Goal: Transaction & Acquisition: Obtain resource

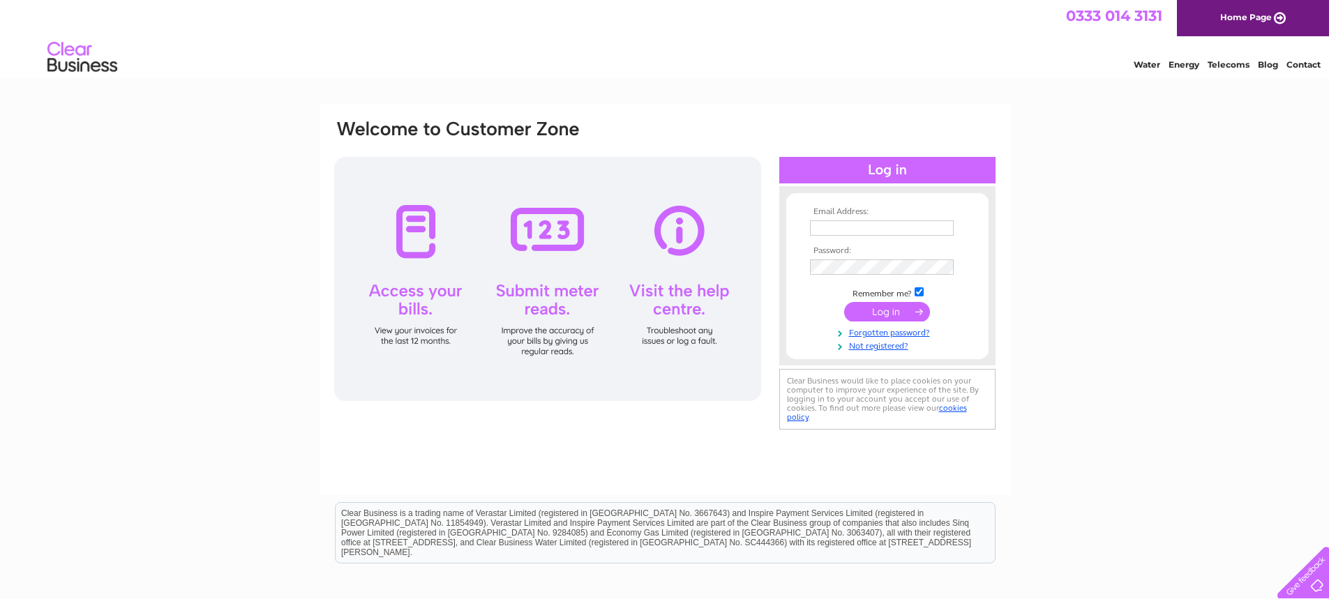
type input "[EMAIL_ADDRESS][DOMAIN_NAME]"
click at [895, 308] on input "submit" at bounding box center [887, 312] width 86 height 20
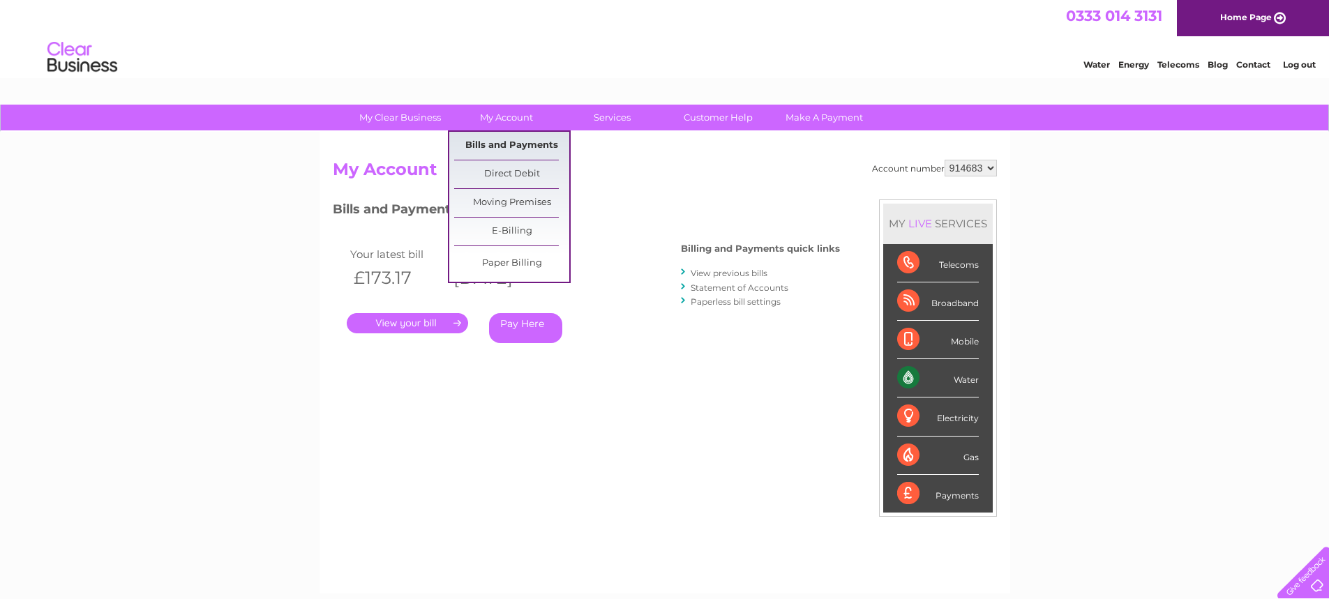
click at [509, 145] on link "Bills and Payments" at bounding box center [511, 146] width 115 height 28
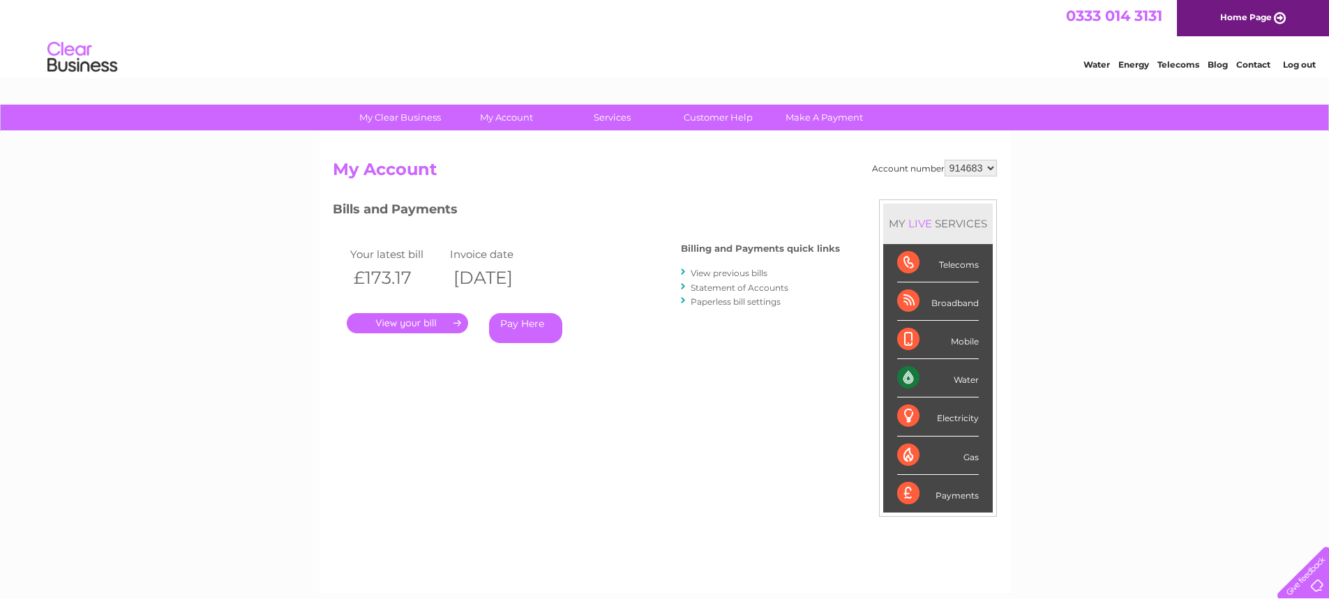
click at [431, 322] on link "." at bounding box center [407, 323] width 121 height 20
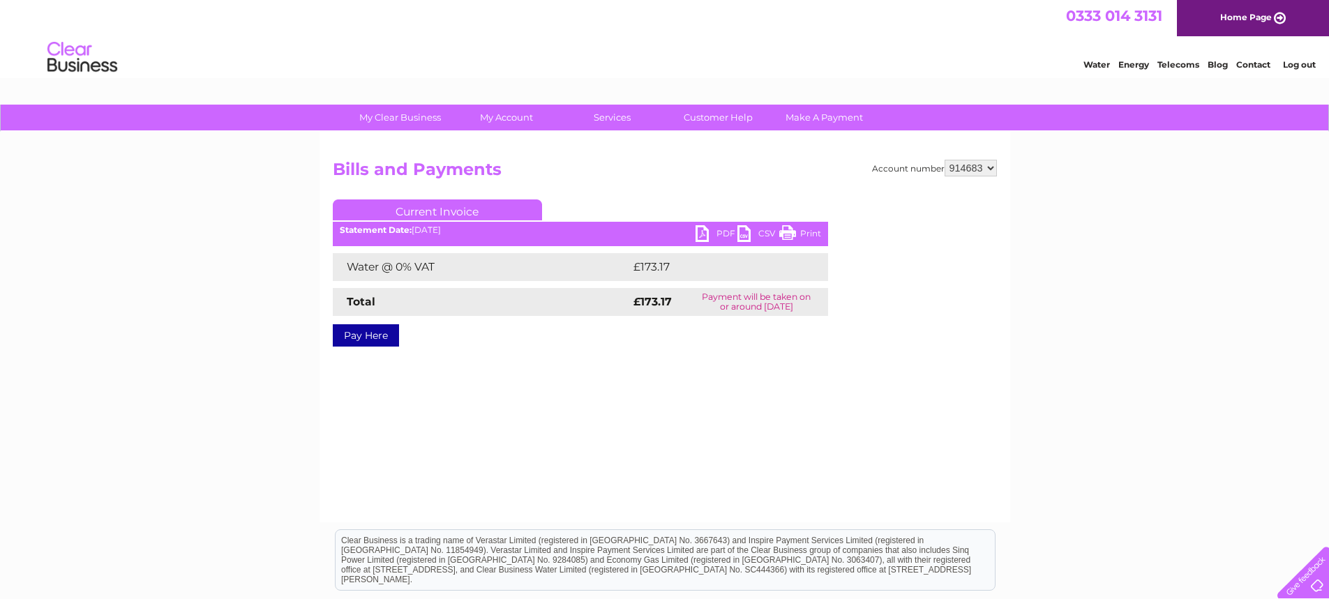
click at [719, 232] on link "PDF" at bounding box center [717, 235] width 42 height 20
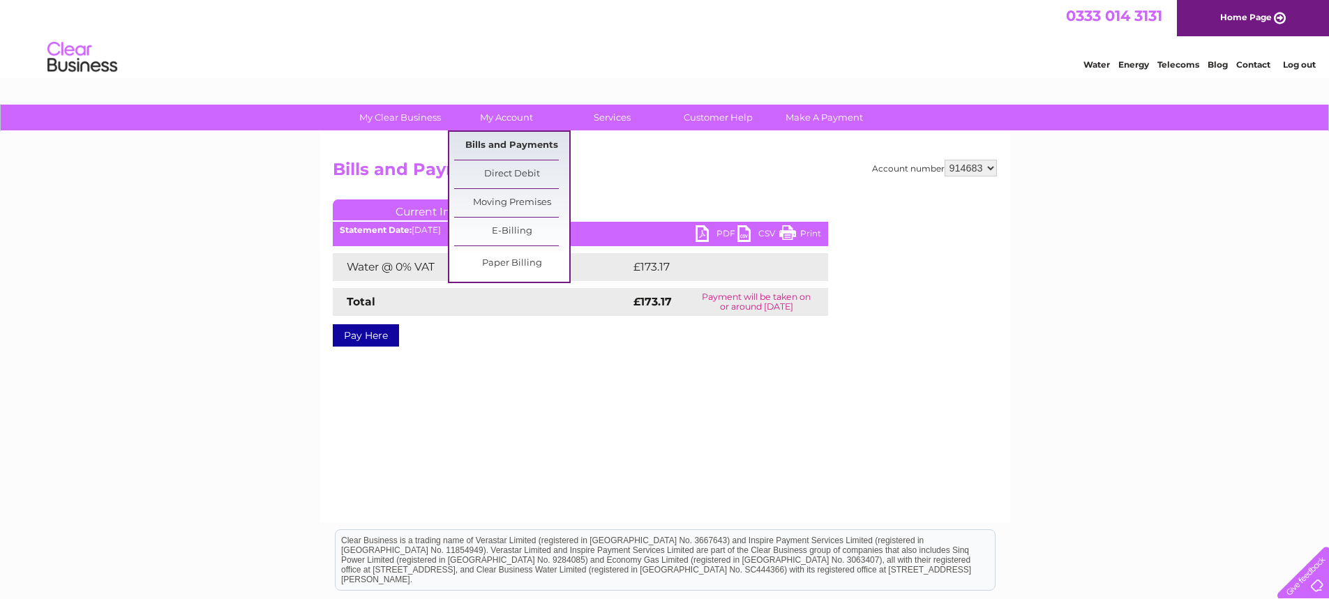
click at [504, 141] on link "Bills and Payments" at bounding box center [511, 146] width 115 height 28
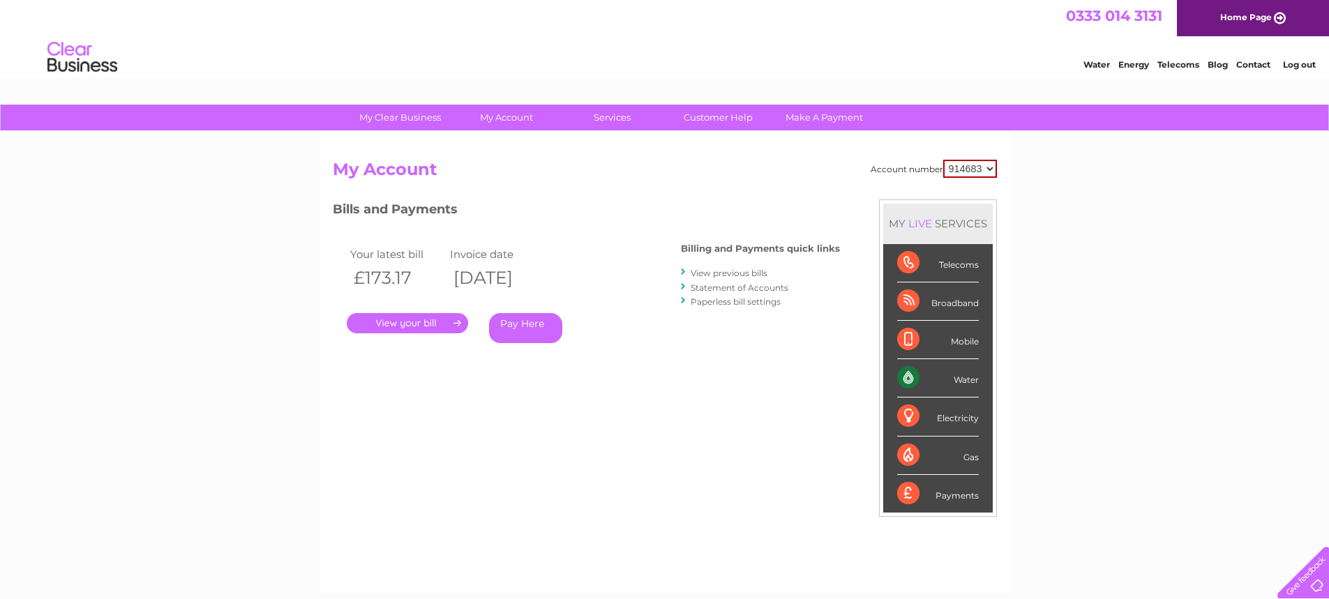
click at [725, 276] on link "View previous bills" at bounding box center [729, 273] width 77 height 10
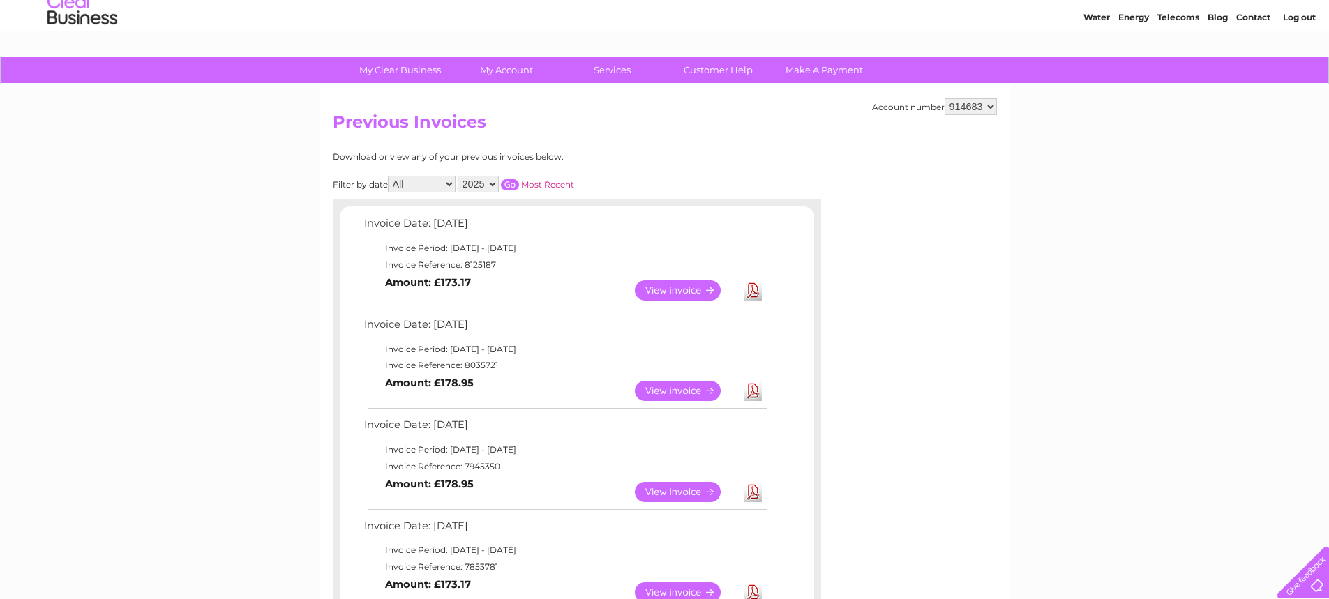
scroll to position [70, 0]
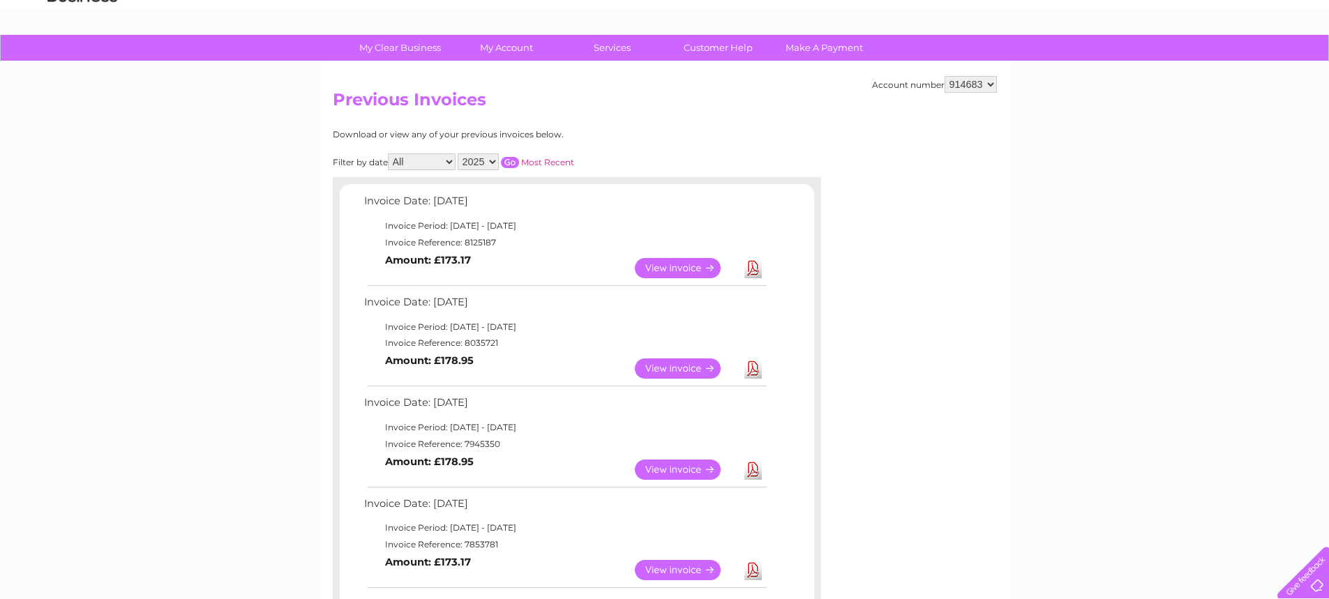
click at [693, 473] on link "View" at bounding box center [686, 470] width 103 height 20
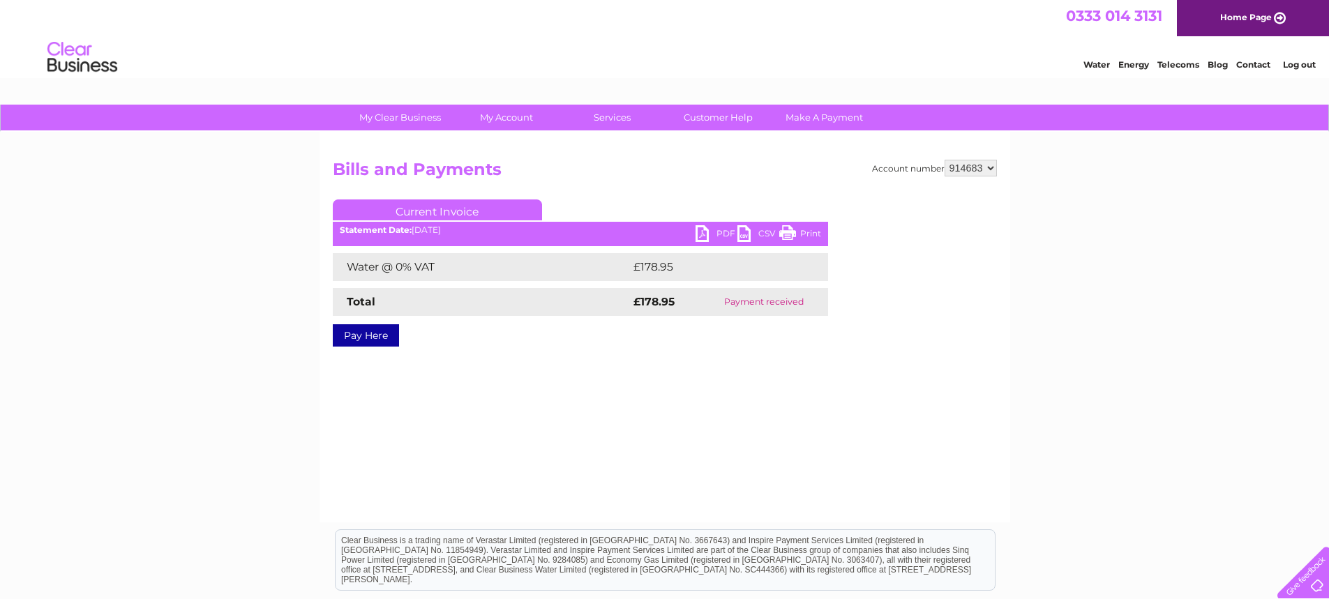
click at [718, 234] on link "PDF" at bounding box center [717, 235] width 42 height 20
